Goal: Task Accomplishment & Management: Manage account settings

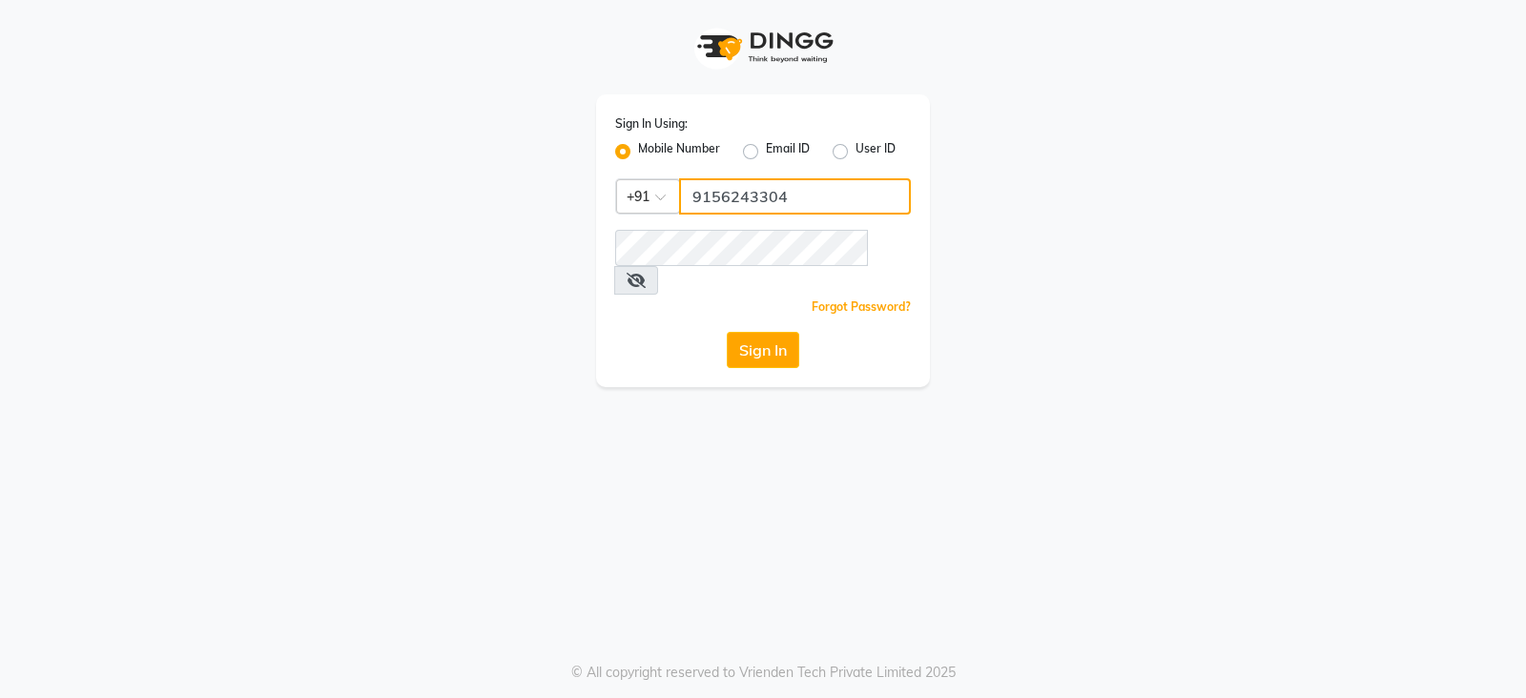
click at [799, 193] on input "9156243304" at bounding box center [795, 196] width 232 height 36
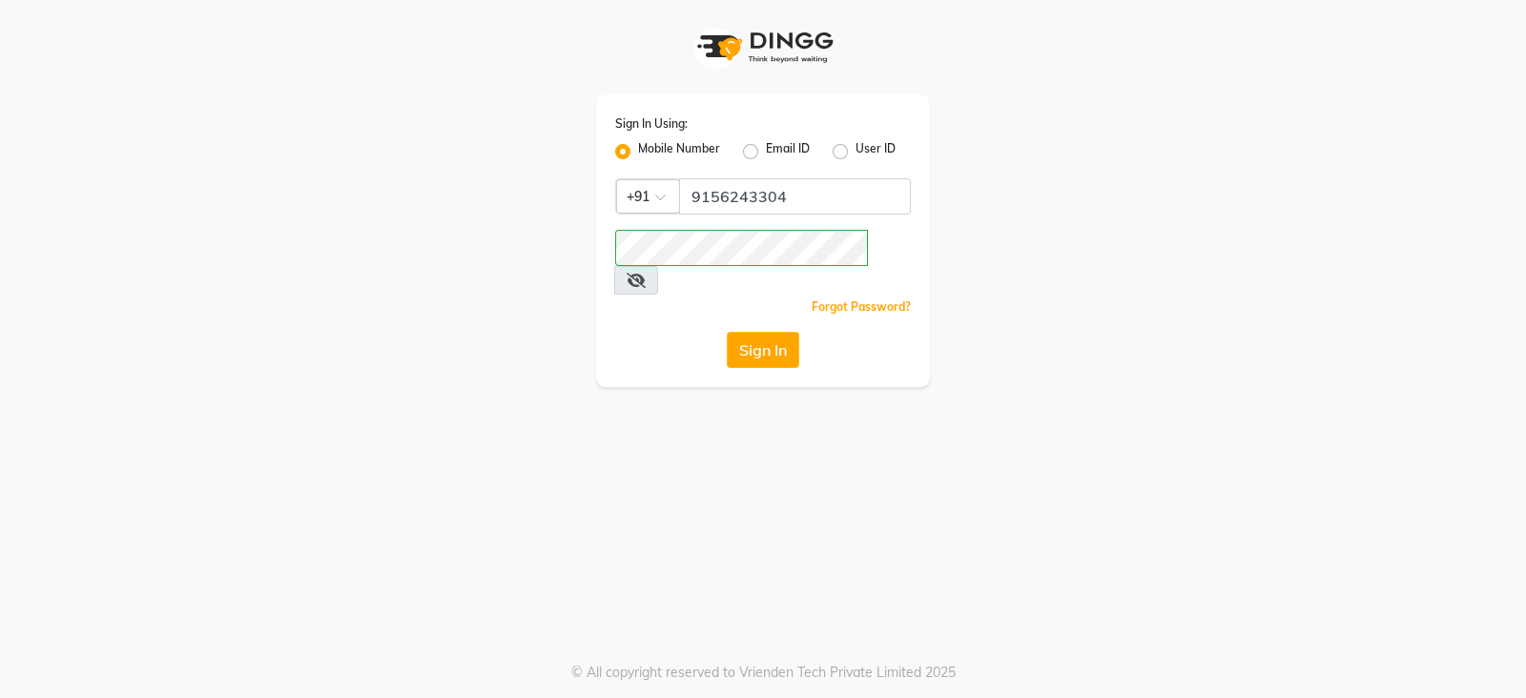
click at [855, 150] on label "User ID" at bounding box center [875, 151] width 40 height 23
click at [855, 150] on input "User ID" at bounding box center [861, 146] width 12 height 12
radio input "true"
radio input "false"
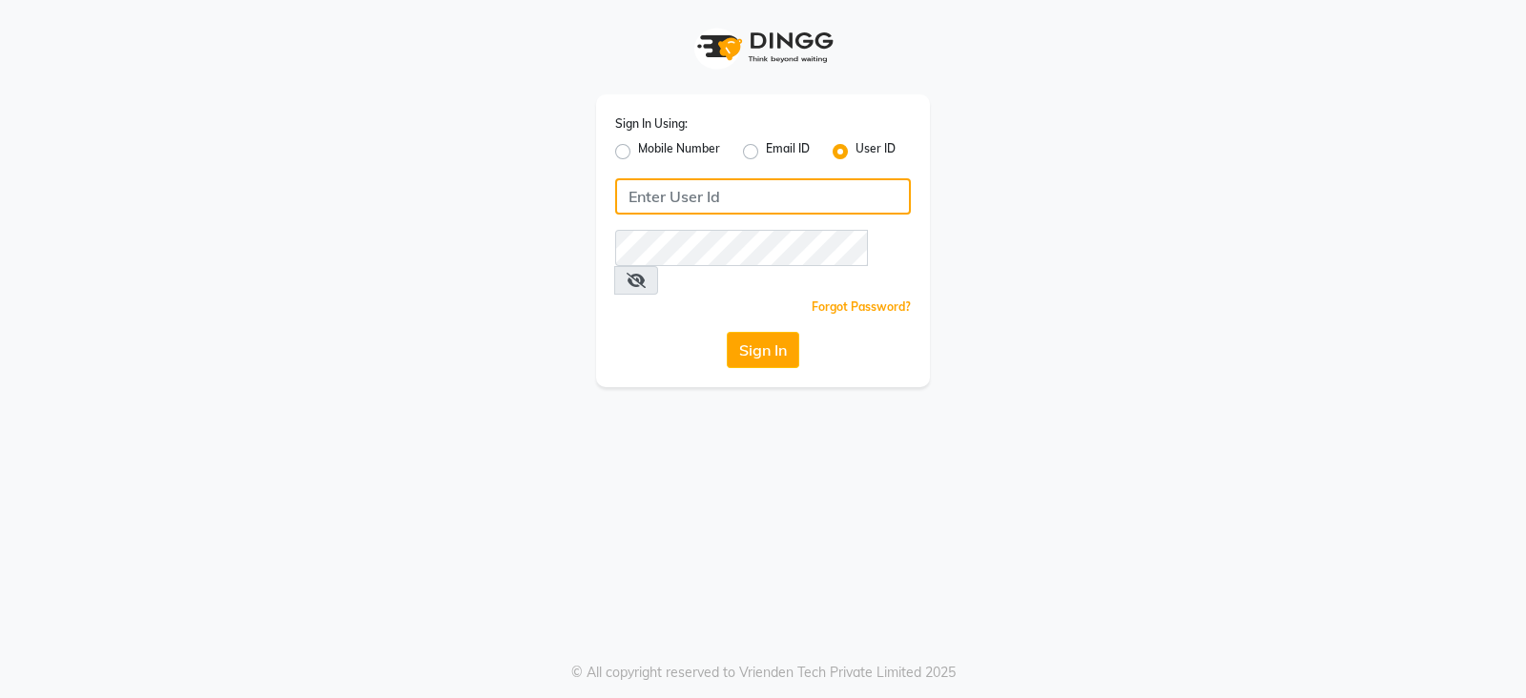
click at [792, 193] on input "Username" at bounding box center [763, 196] width 296 height 36
type input "minksalon"
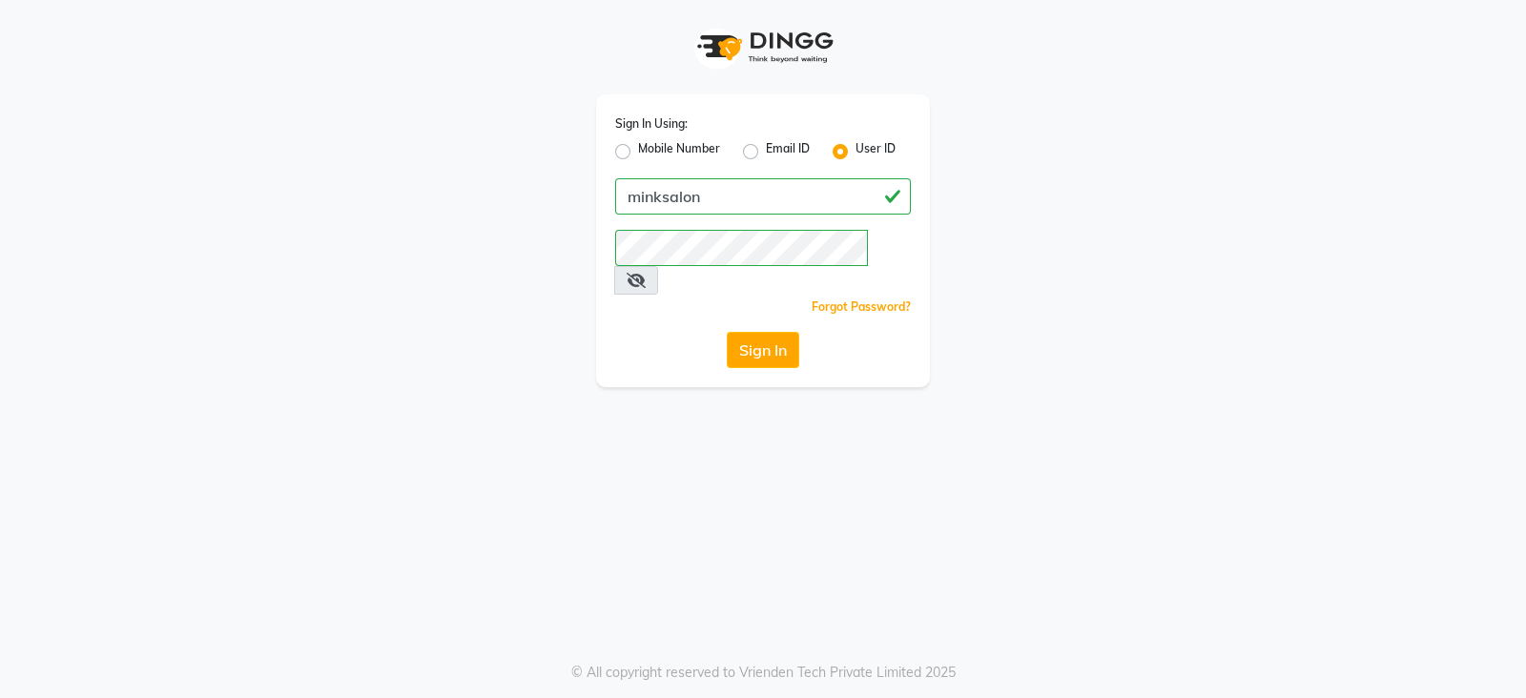
click at [657, 292] on div "Sign In Using: Mobile Number Email ID User ID minksalon Remember me Forgot Pass…" at bounding box center [763, 240] width 334 height 293
click at [753, 332] on button "Sign In" at bounding box center [763, 350] width 72 height 36
